Goal: Use online tool/utility

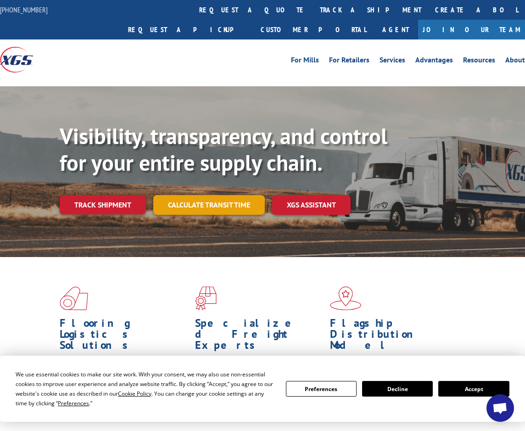
click at [253, 195] on link "Calculate transit time" at bounding box center [209, 205] width 112 height 20
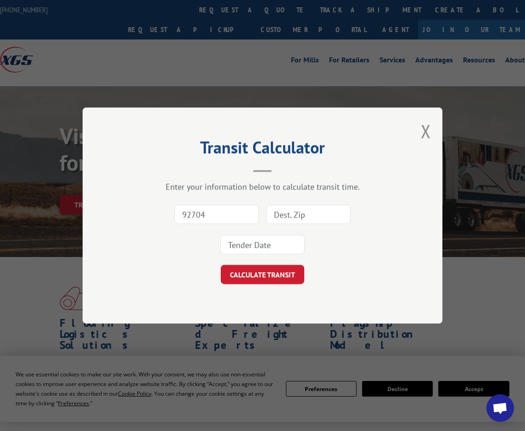
type input "92704"
click at [337, 213] on input at bounding box center [308, 214] width 84 height 19
type input "60914"
click at [272, 255] on div at bounding box center [262, 244] width 84 height 21
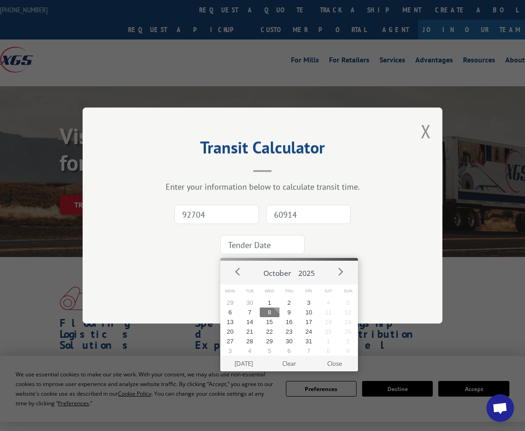
click at [274, 248] on input at bounding box center [262, 244] width 84 height 19
click at [263, 315] on button "8" at bounding box center [270, 313] width 20 height 10
type input "[DATE]"
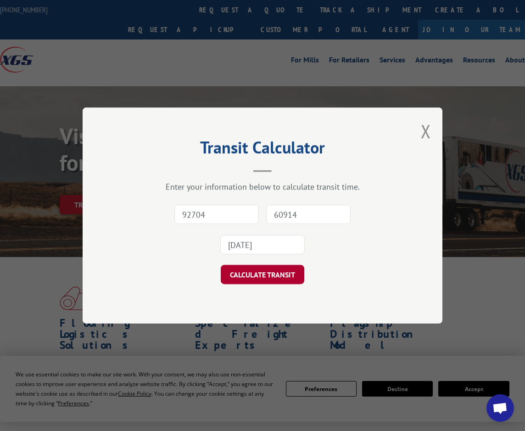
click at [270, 276] on button "CALCULATE TRANSIT" at bounding box center [263, 274] width 84 height 19
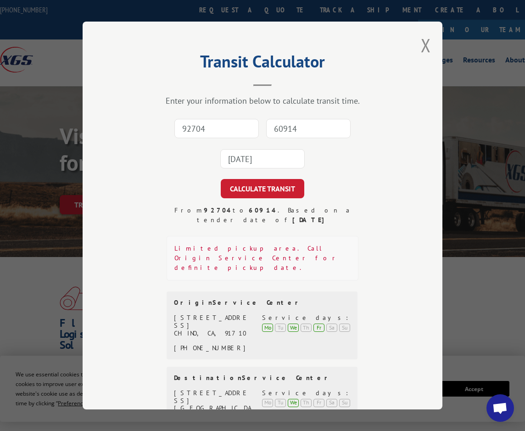
click at [151, 79] on header "Transit Calculator" at bounding box center [263, 70] width 268 height 31
click at [416, 38] on div "Transit Calculator Enter your information below to calculate transit time. 9270…" at bounding box center [263, 216] width 360 height 388
click at [423, 40] on button "Close modal" at bounding box center [426, 45] width 10 height 24
